Goal: Task Accomplishment & Management: Use online tool/utility

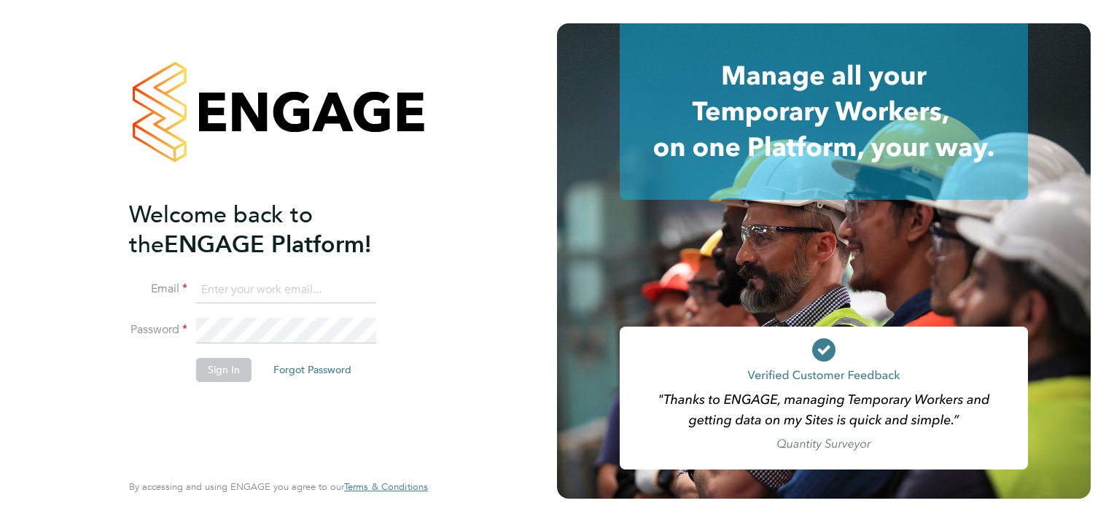
type input "jonathan.woodcock@seddon.co.uk"
click at [213, 369] on button "Sign In" at bounding box center [223, 369] width 55 height 23
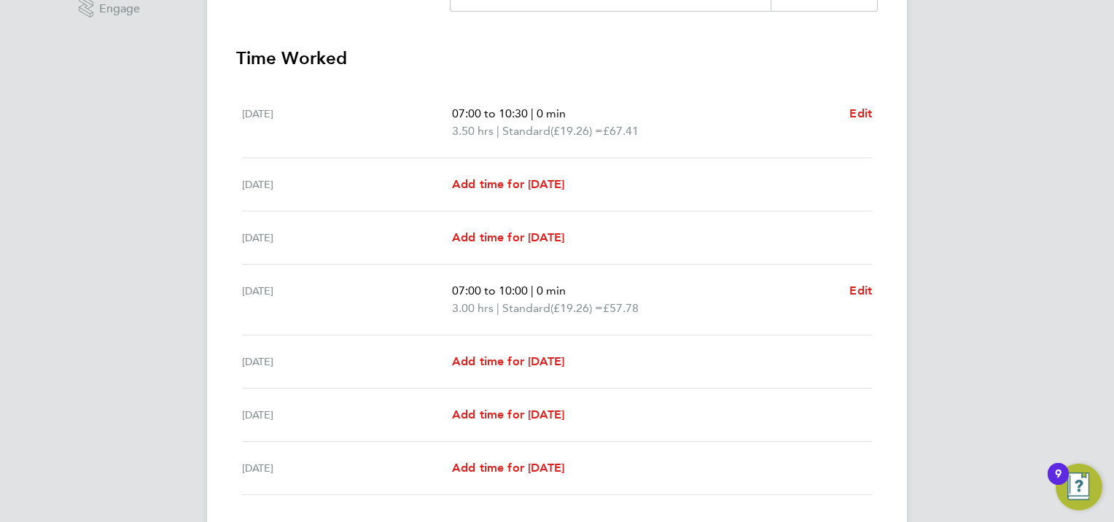
scroll to position [488, 0]
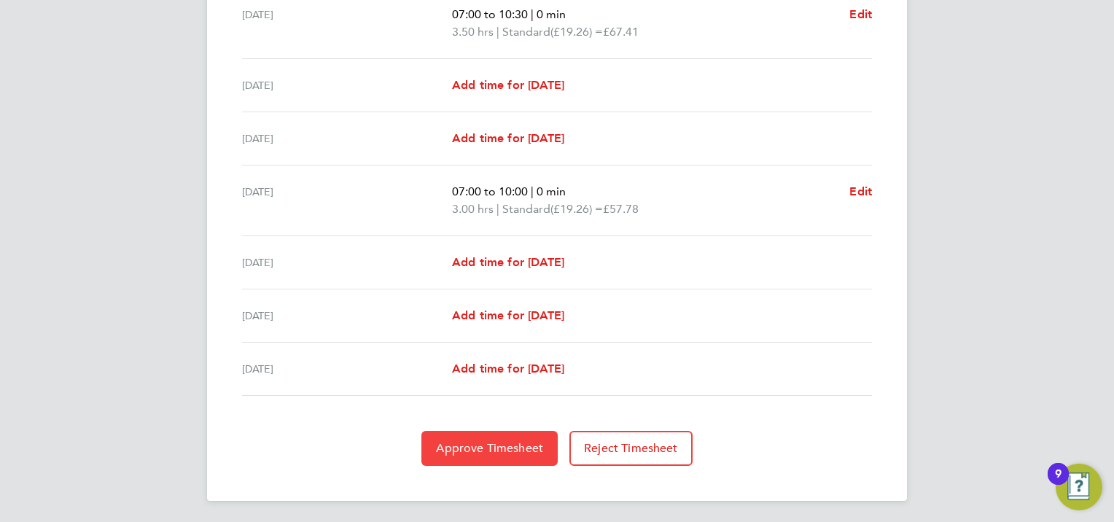
click at [527, 448] on span "Approve Timesheet" at bounding box center [489, 448] width 107 height 15
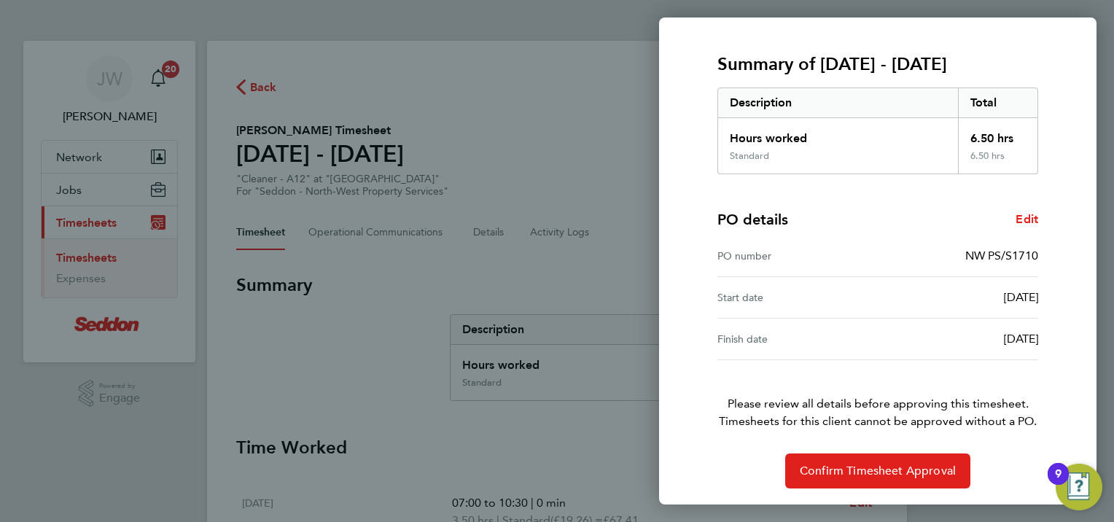
scroll to position [175, 0]
click at [863, 460] on button "Confirm Timesheet Approval" at bounding box center [877, 470] width 185 height 35
